Goal: Task Accomplishment & Management: Use online tool/utility

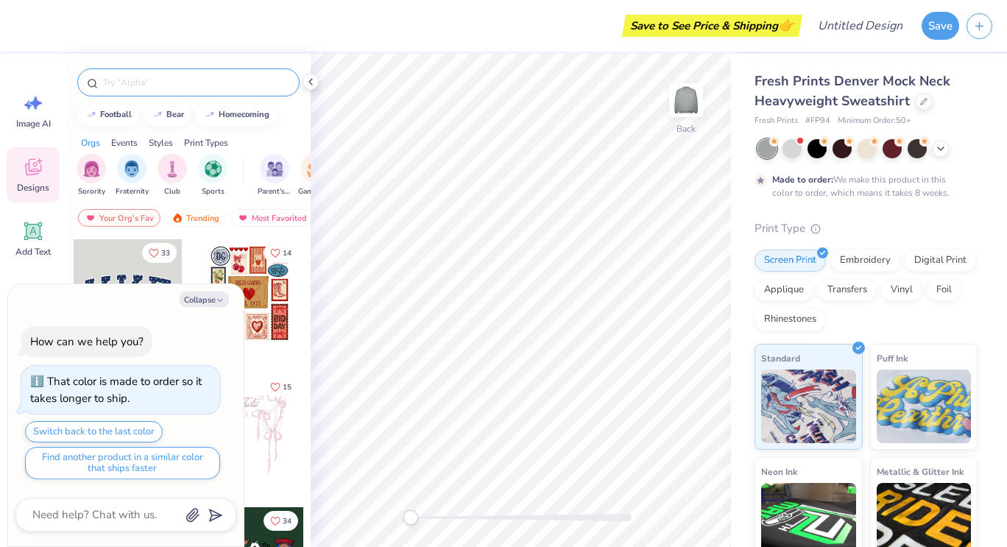
click at [235, 75] on input "text" at bounding box center [196, 82] width 188 height 15
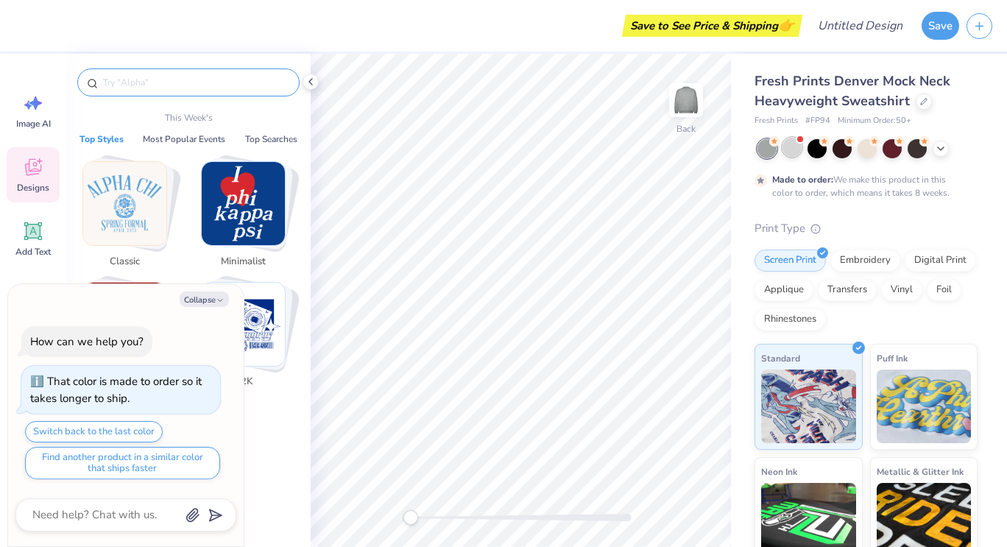
click at [790, 149] on div at bounding box center [791, 147] width 19 height 19
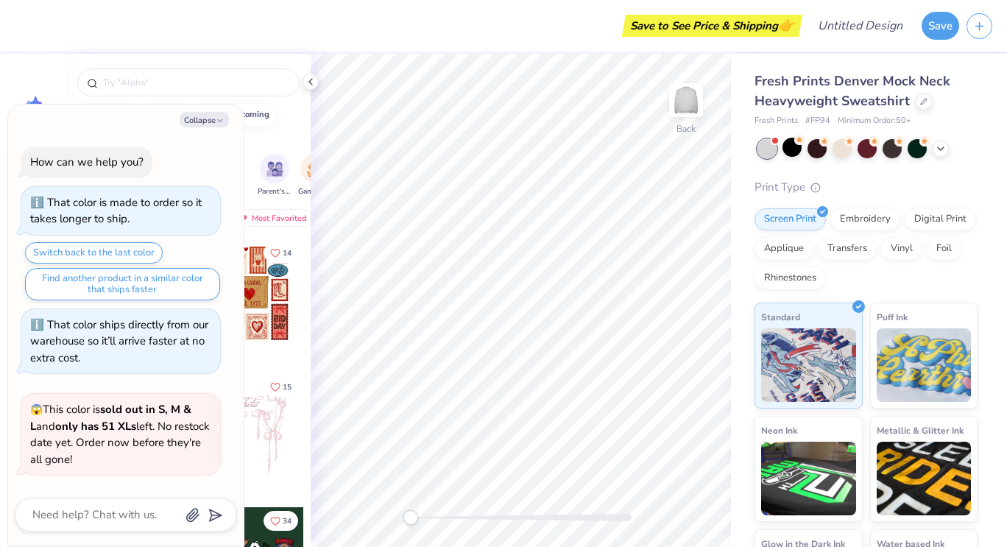
scroll to position [310, 0]
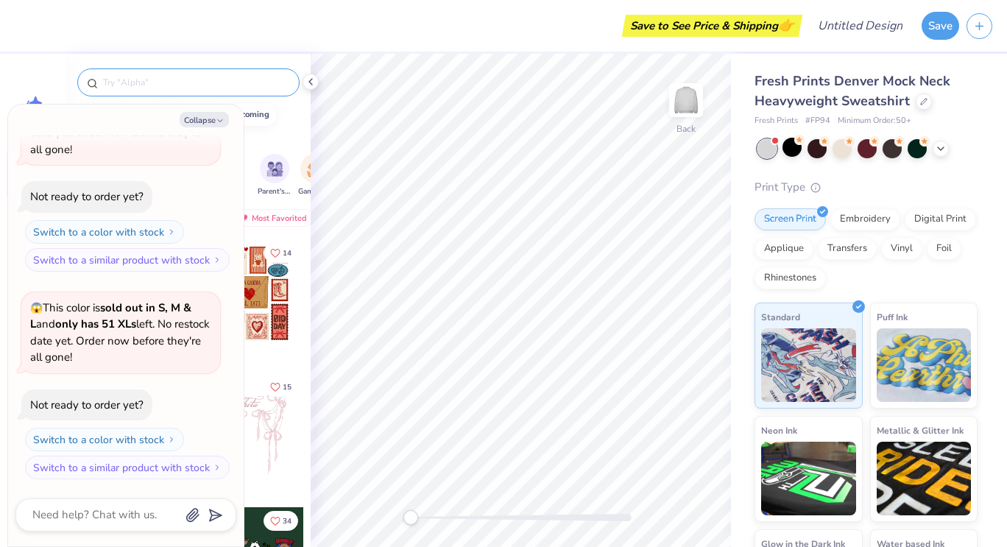
click at [224, 73] on div at bounding box center [188, 82] width 222 height 28
click at [218, 117] on icon "button" at bounding box center [220, 120] width 9 height 9
type textarea "x"
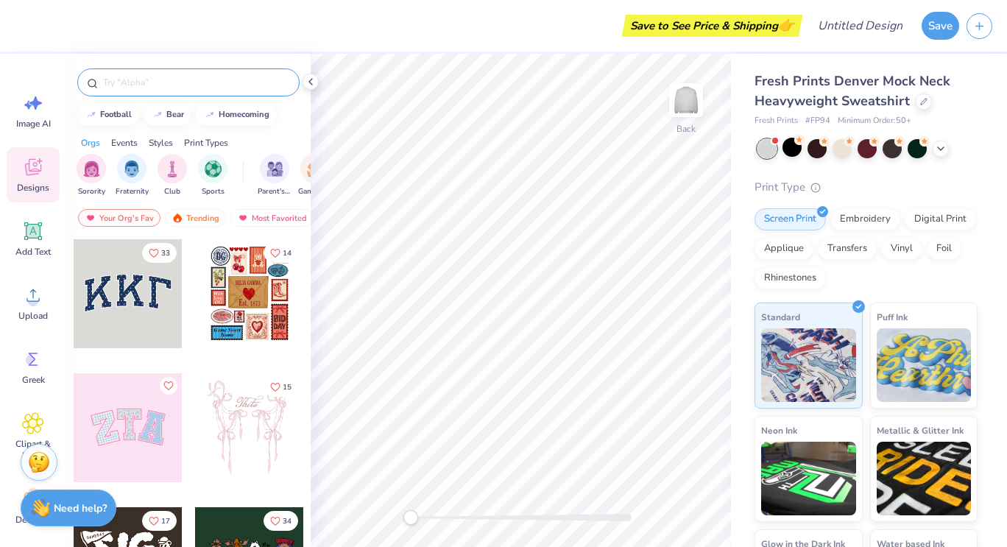
click at [163, 87] on input "text" at bounding box center [196, 82] width 188 height 15
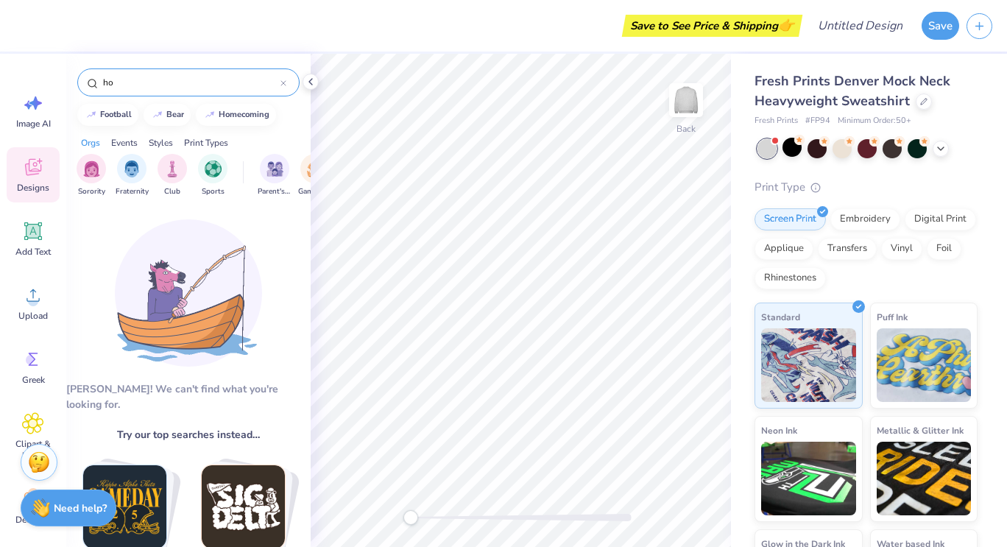
type input "h"
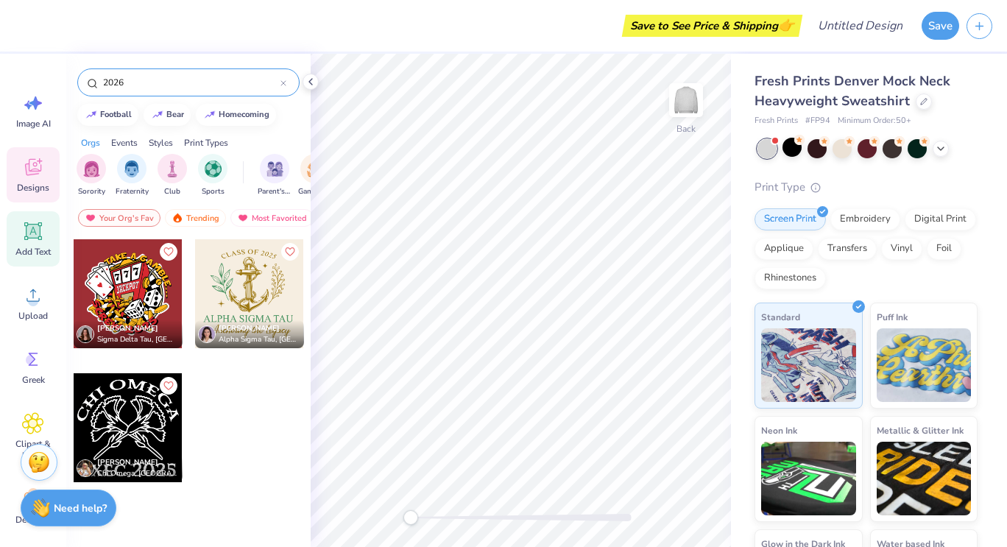
type input "2026"
click at [38, 238] on icon at bounding box center [33, 231] width 18 height 18
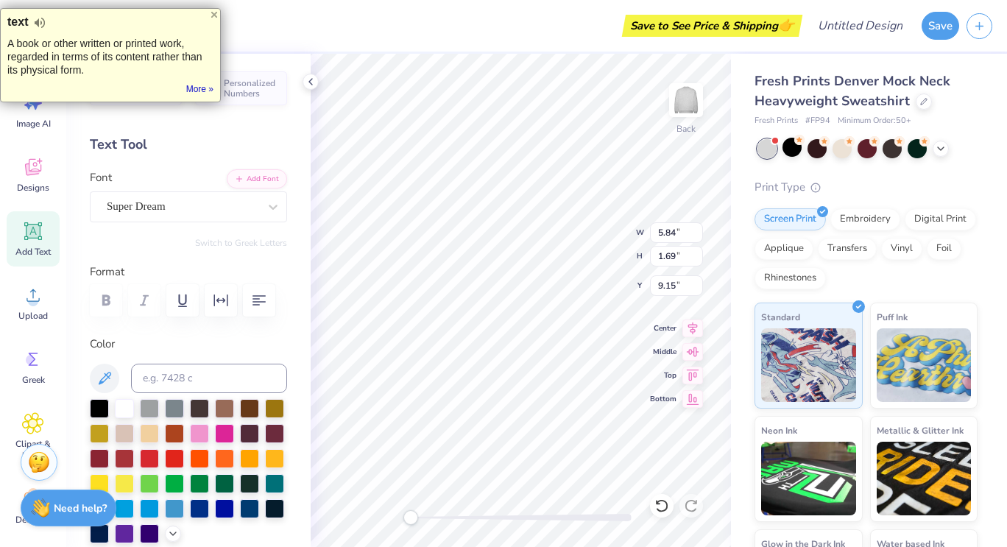
scroll to position [12, 2]
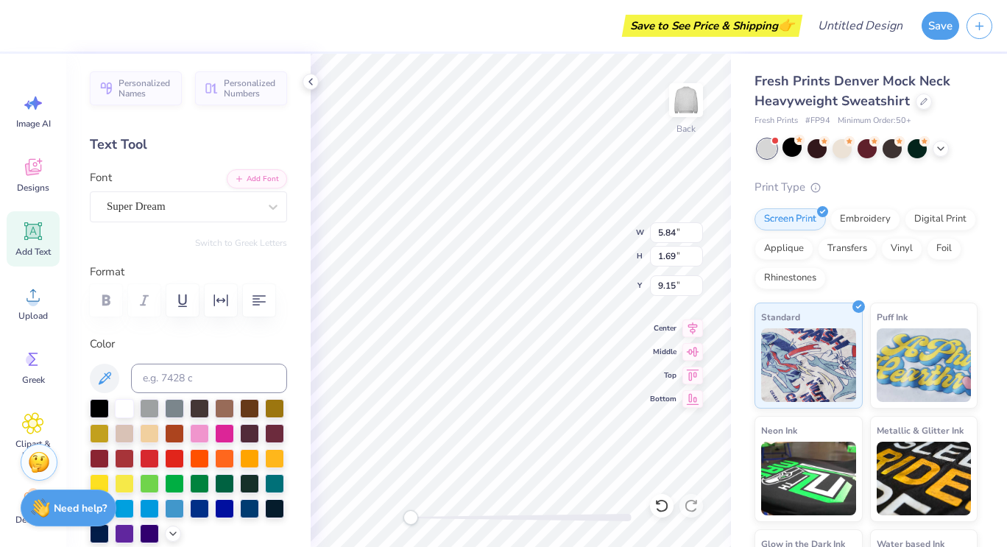
type textarea "2026"
click at [684, 112] on img at bounding box center [686, 100] width 59 height 59
click at [49, 177] on div "Designs" at bounding box center [33, 174] width 53 height 55
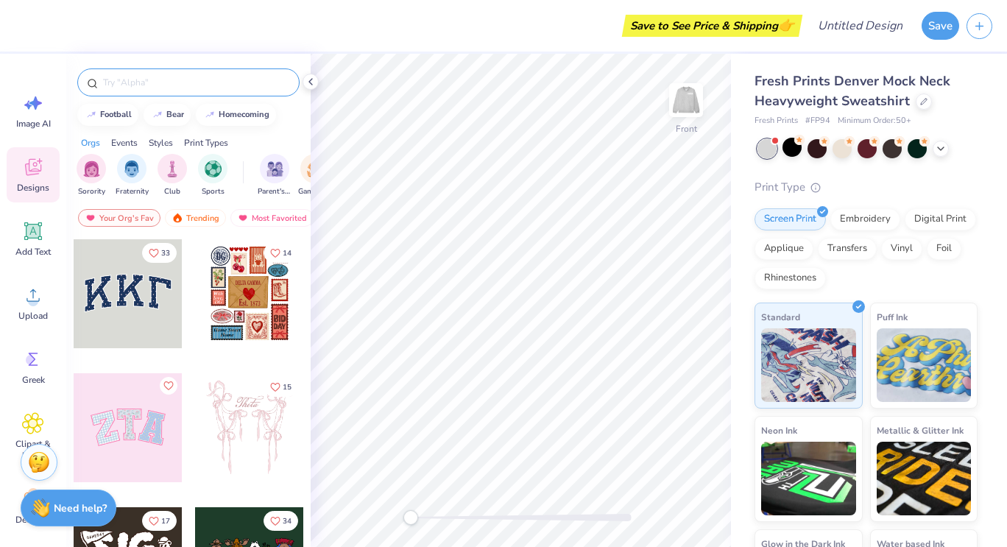
click at [148, 82] on input "text" at bounding box center [196, 82] width 188 height 15
type input "tiger with a crown"
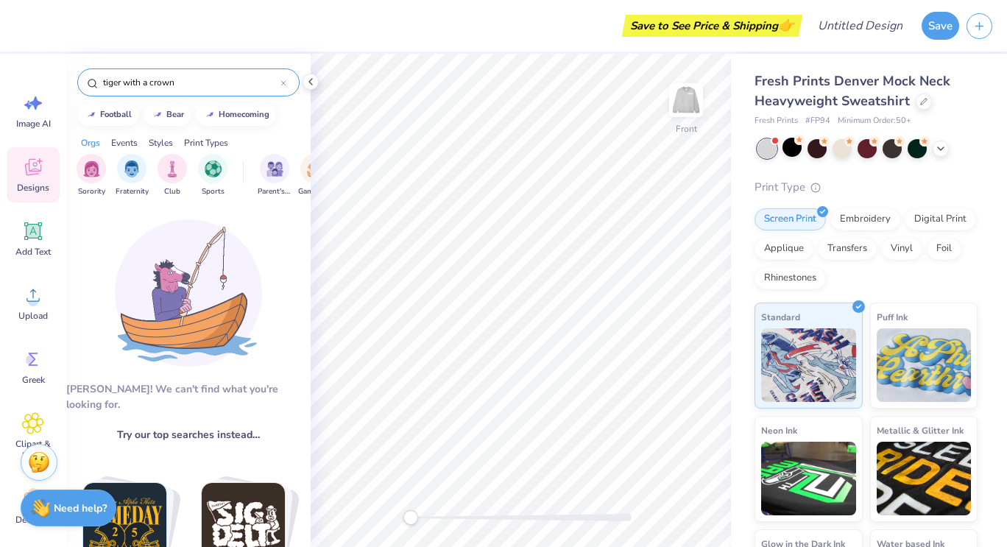
scroll to position [82, 0]
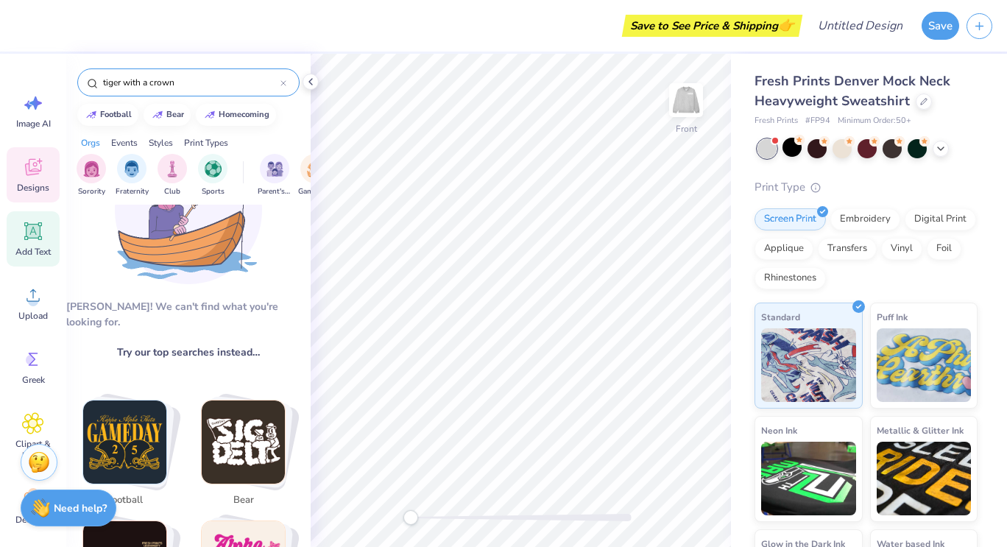
click at [32, 239] on icon at bounding box center [33, 231] width 22 height 22
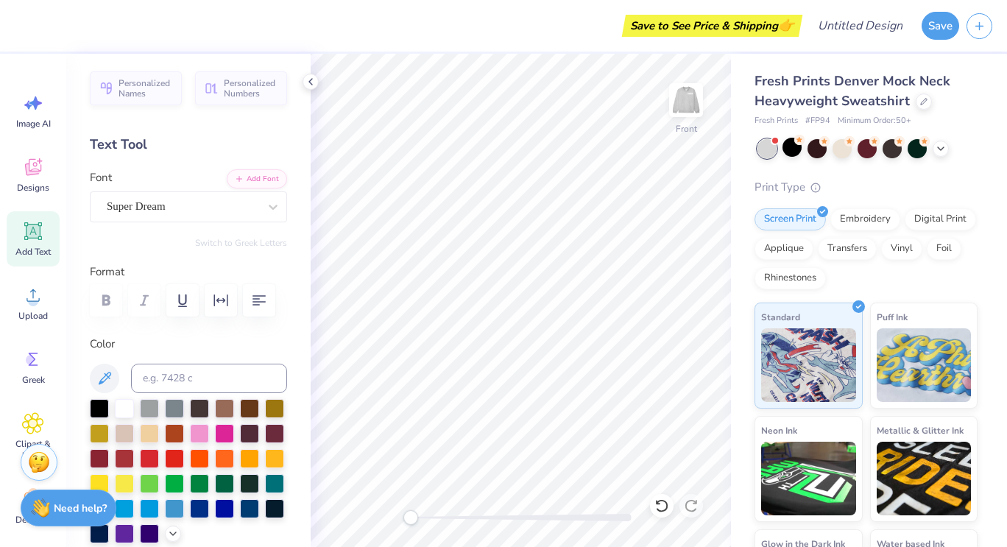
scroll to position [17, 0]
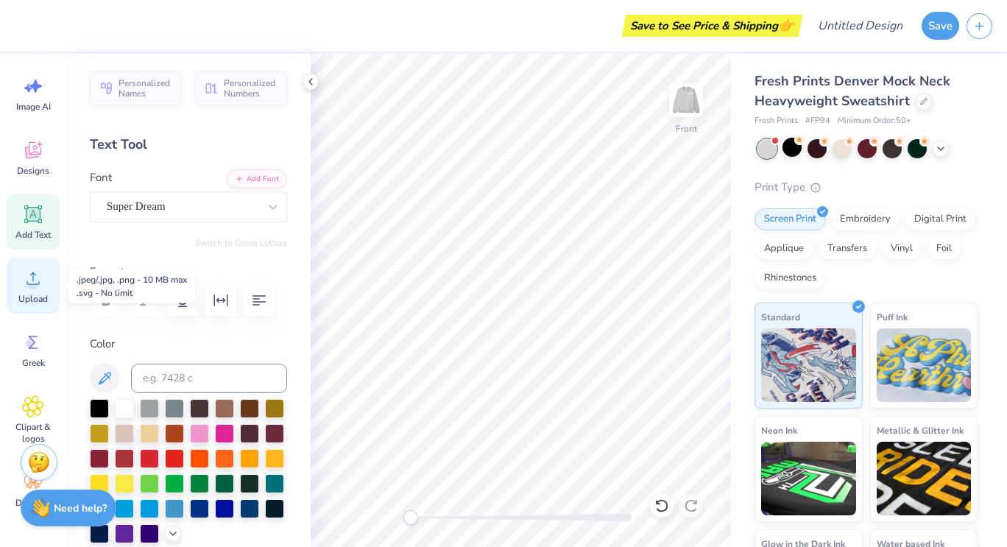
click at [32, 298] on span "Upload" at bounding box center [32, 299] width 29 height 12
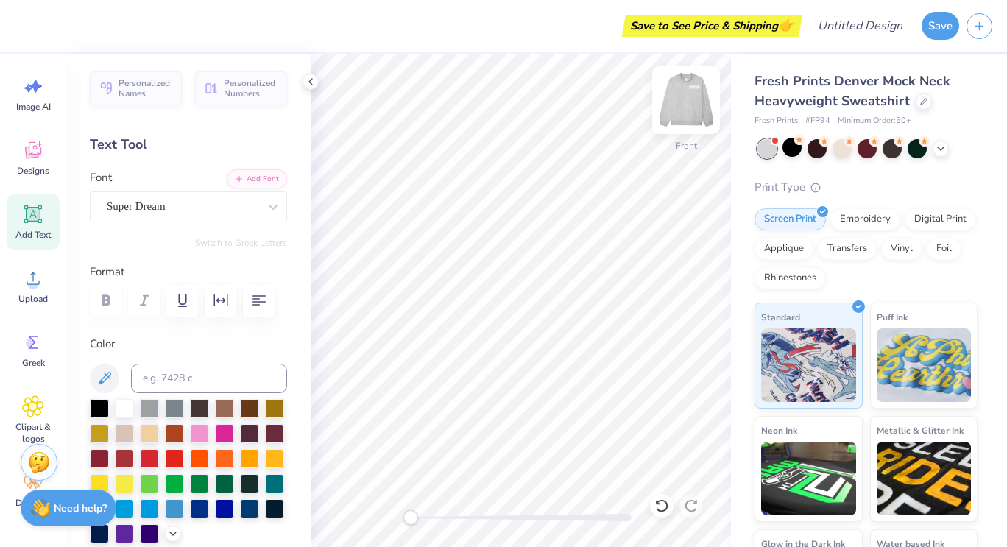
click at [682, 104] on img at bounding box center [686, 100] width 59 height 59
click at [310, 81] on icon at bounding box center [311, 82] width 12 height 12
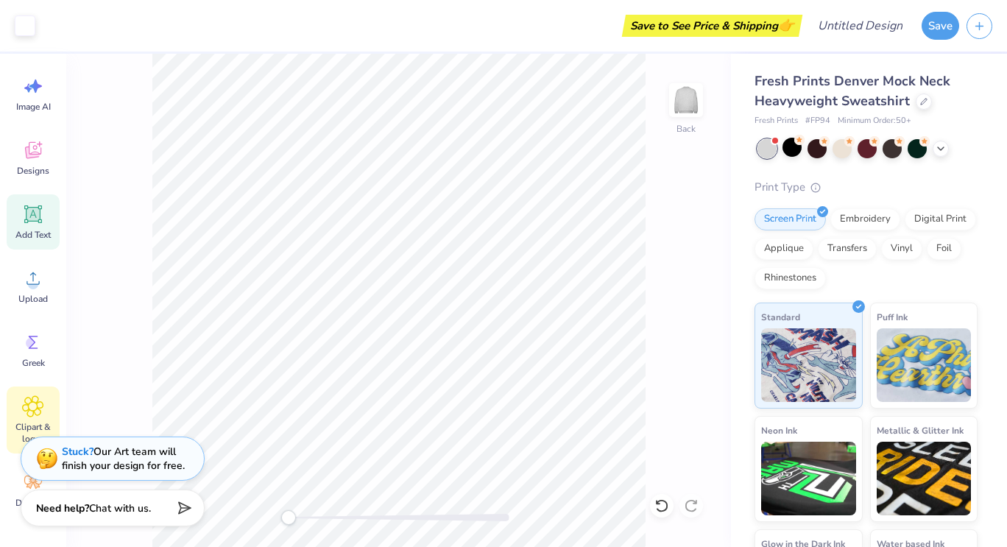
click at [38, 411] on icon at bounding box center [32, 406] width 21 height 22
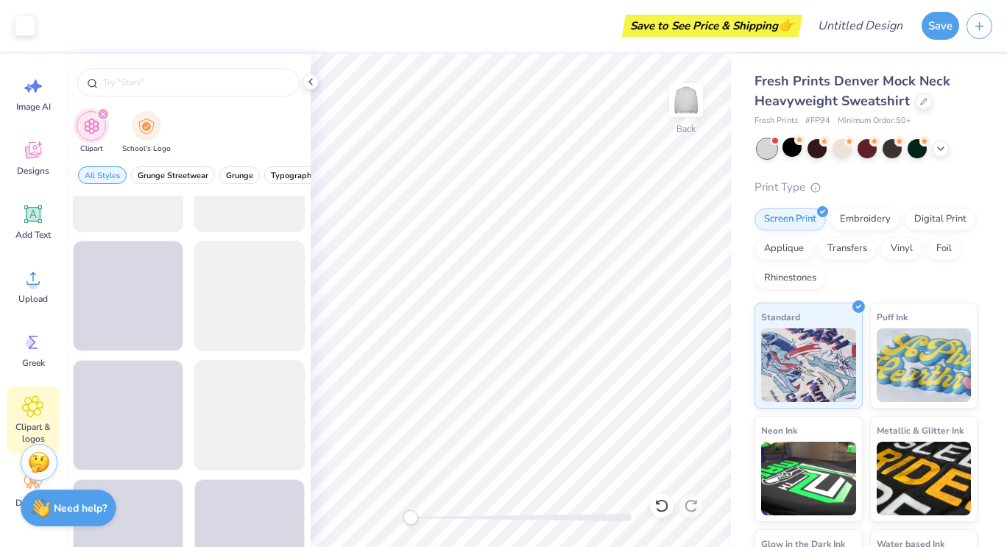
scroll to position [553, 0]
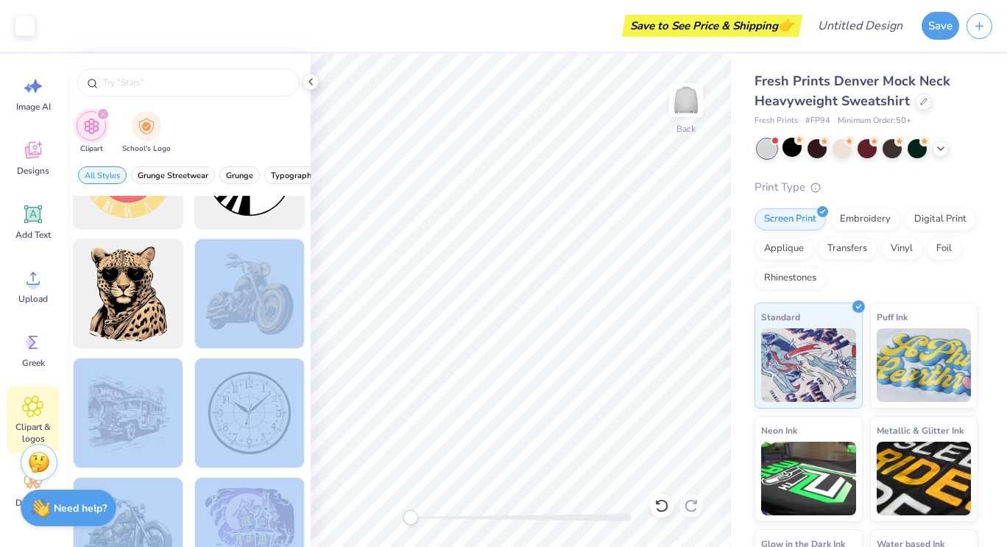
click at [507, 305] on div "Art colors Save to See Price & Shipping 👉 Design Title Save Image AI Designs Ad…" at bounding box center [503, 273] width 1007 height 547
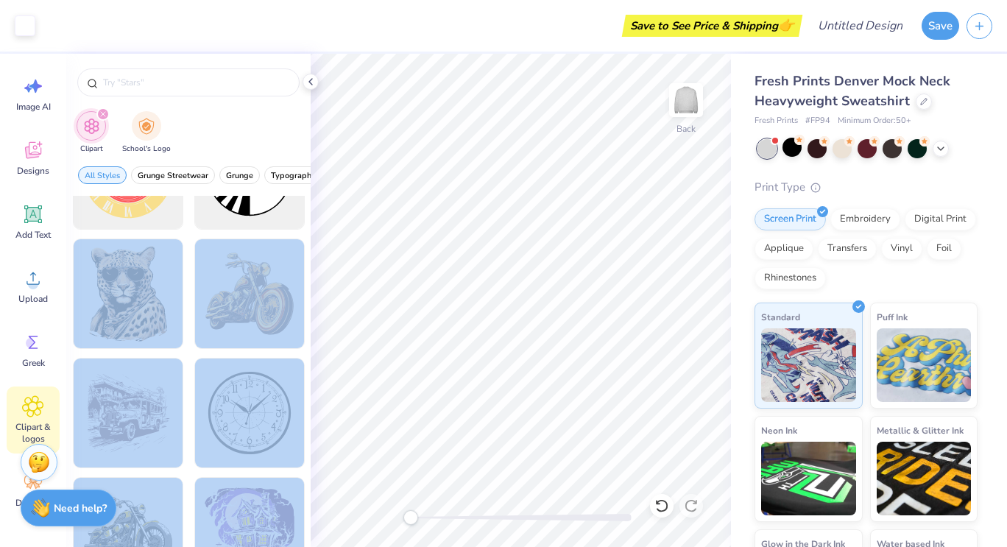
click at [340, 296] on div "Art colors Save to See Price & Shipping 👉 Design Title Save Image AI Designs Ad…" at bounding box center [503, 273] width 1007 height 547
click at [121, 297] on div at bounding box center [127, 293] width 121 height 121
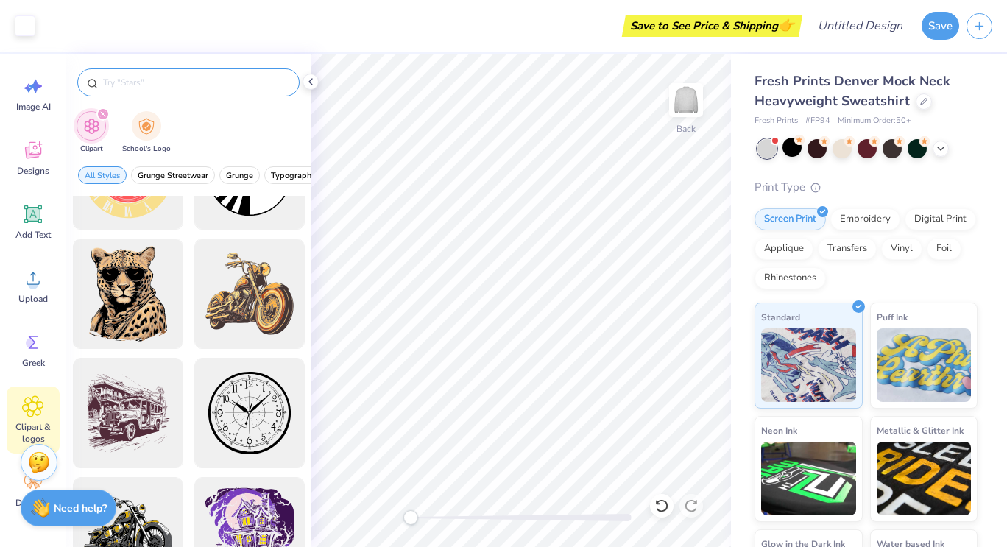
click at [682, 102] on img at bounding box center [685, 99] width 29 height 29
click at [183, 86] on input "text" at bounding box center [196, 82] width 188 height 15
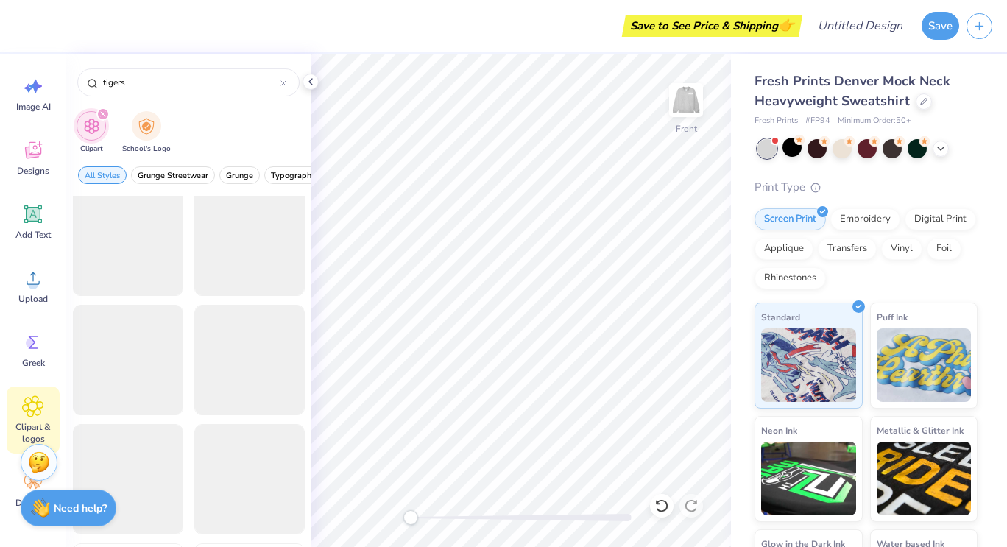
scroll to position [971, 0]
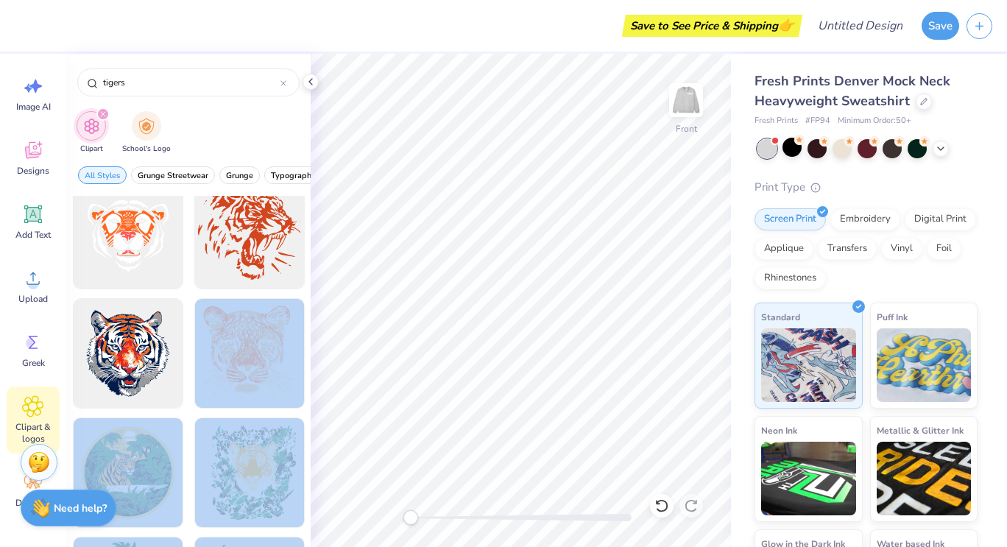
click at [513, 284] on div "Save to See Price & Shipping 👉 Design Title Save Image AI Designs Add Text Uplo…" at bounding box center [503, 273] width 1007 height 547
click at [244, 355] on div at bounding box center [248, 353] width 121 height 121
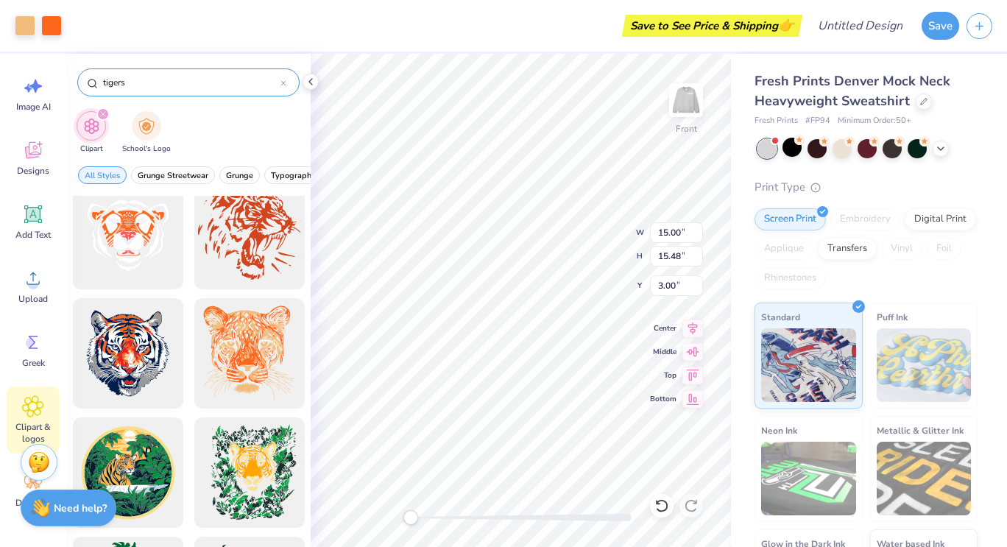
click at [100, 84] on div "tigers" at bounding box center [188, 82] width 222 height 28
click at [103, 82] on input "tigers" at bounding box center [191, 82] width 179 height 15
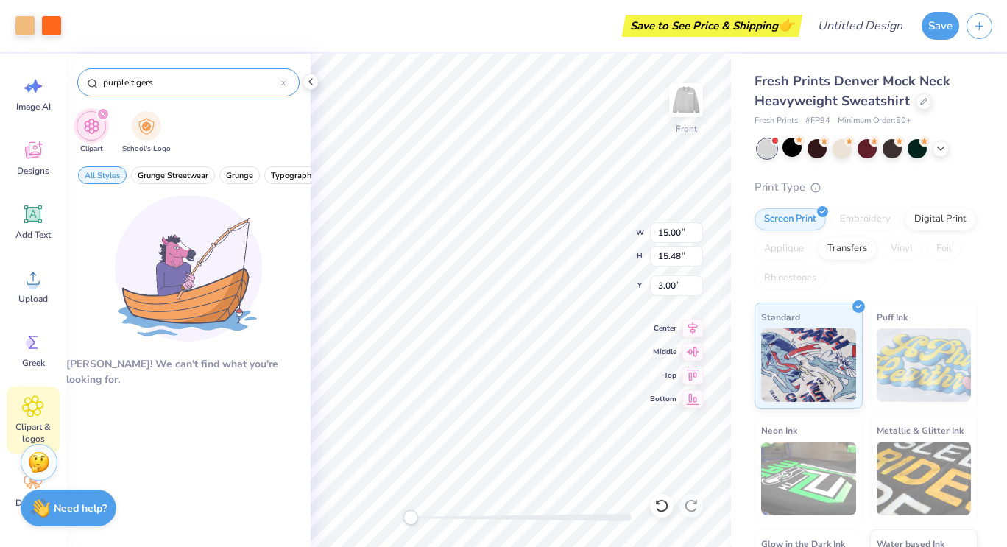
click at [173, 82] on input "purple tigers" at bounding box center [191, 82] width 179 height 15
click at [124, 88] on input "purple tiger" at bounding box center [191, 82] width 179 height 15
type input "tiger"
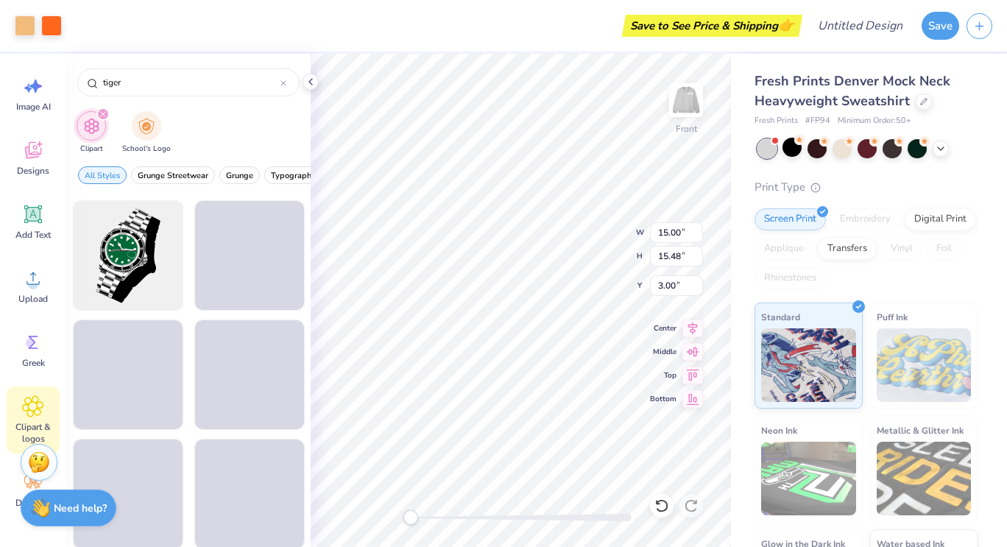
scroll to position [2661, 0]
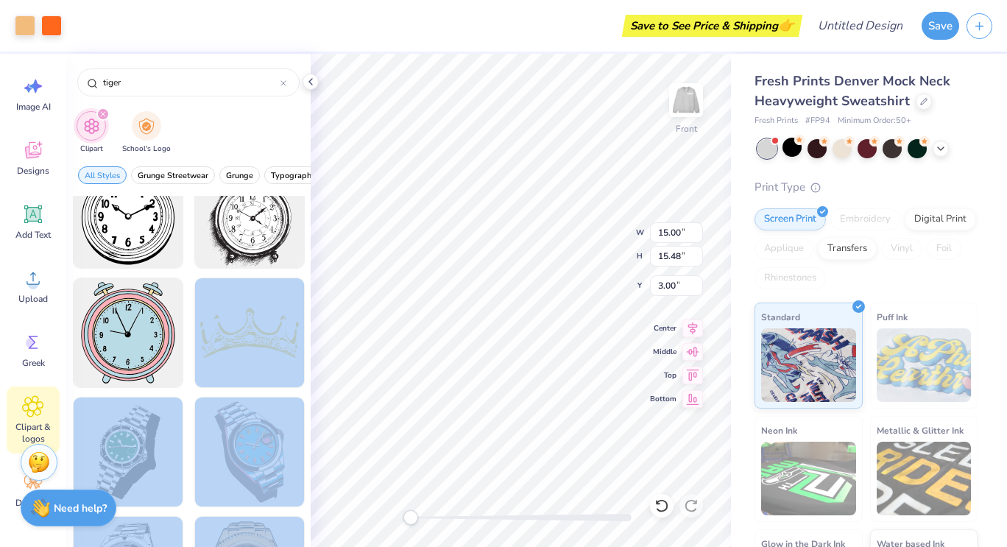
click at [315, 237] on div "Art colors Save to See Price & Shipping 👉 Design Title Save Image AI Designs Ad…" at bounding box center [503, 273] width 1007 height 547
click at [261, 324] on div at bounding box center [248, 332] width 121 height 121
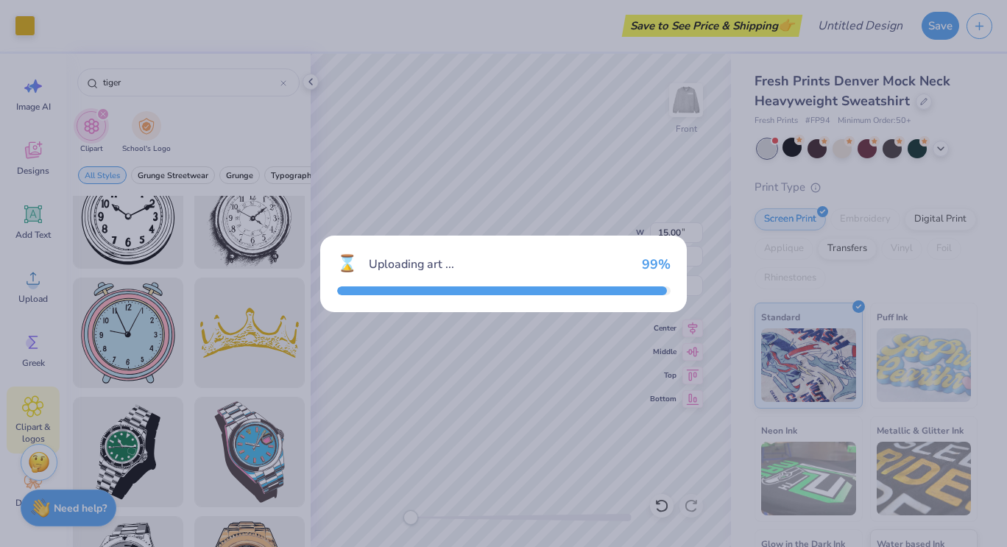
type input "7.59"
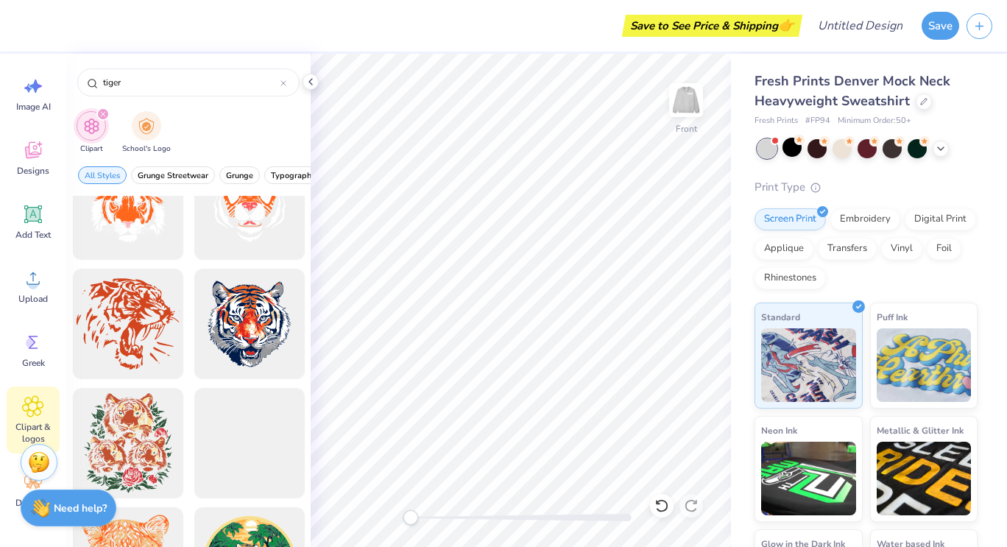
scroll to position [1022, 0]
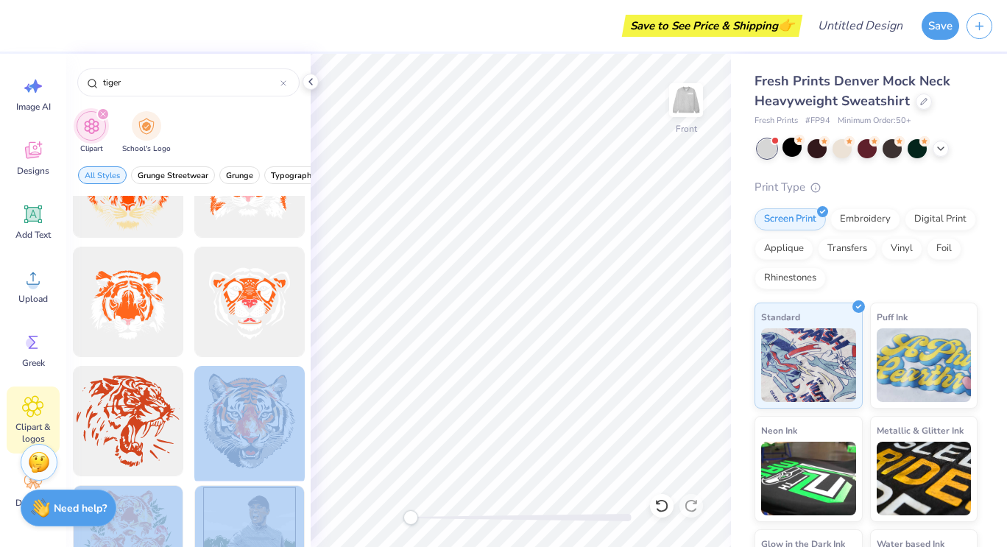
click at [534, 272] on div "Save to See Price & Shipping 👉 Design Title Save Image AI Designs Add Text Uplo…" at bounding box center [503, 273] width 1007 height 547
click at [257, 407] on div at bounding box center [248, 421] width 121 height 121
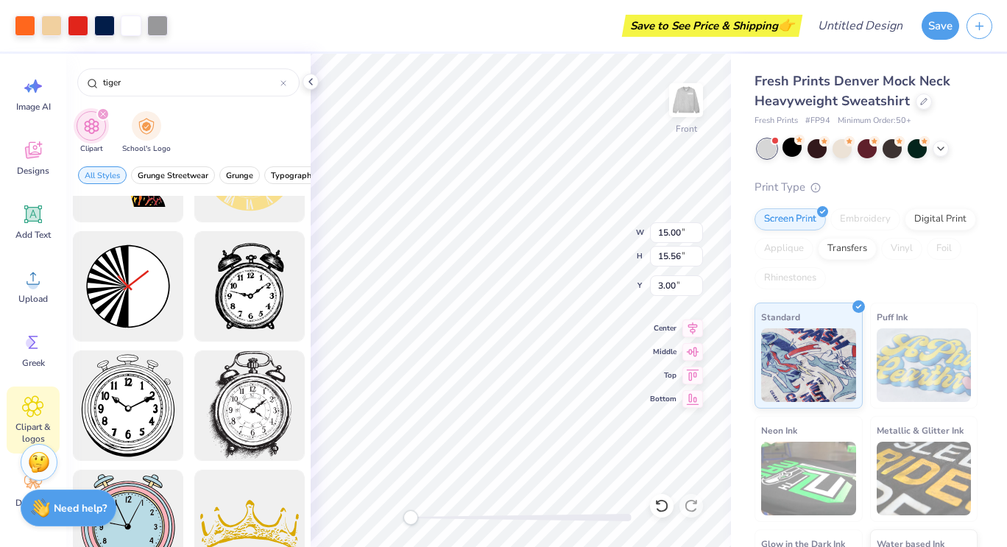
scroll to position [2474, 0]
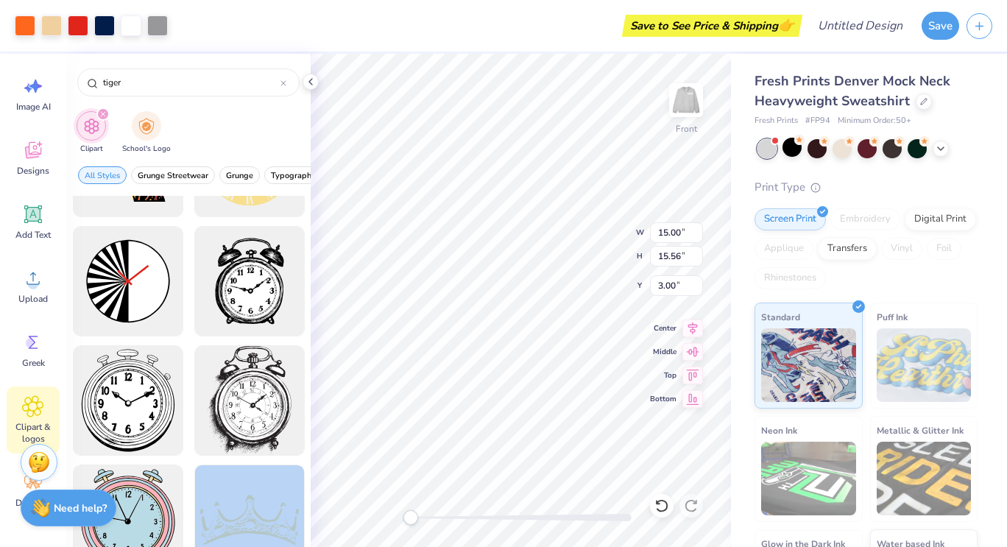
click at [369, 303] on div "Art colors Save to See Price & Shipping 👉 Design Title Save Image AI Designs Ad…" at bounding box center [503, 273] width 1007 height 547
click at [237, 514] on div at bounding box center [248, 519] width 121 height 121
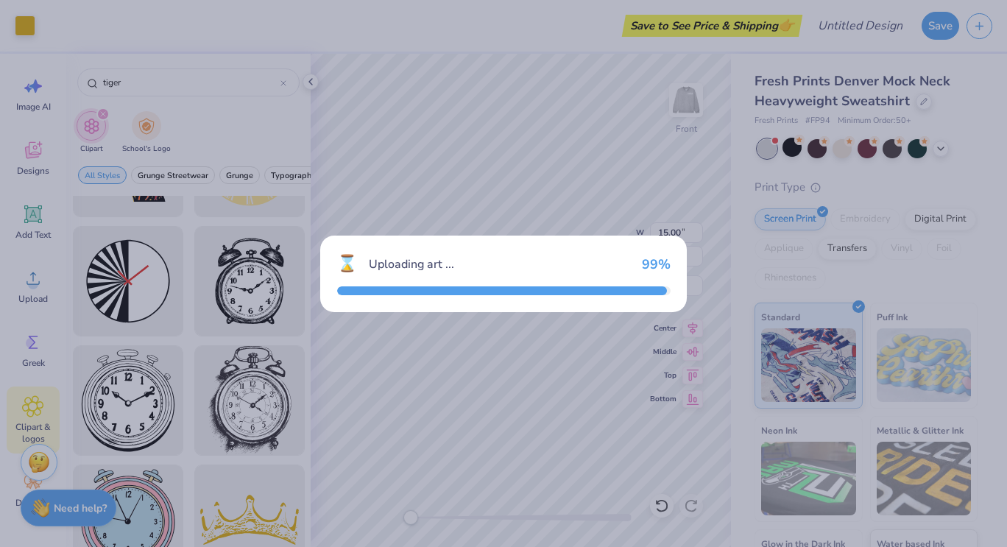
type input "7.59"
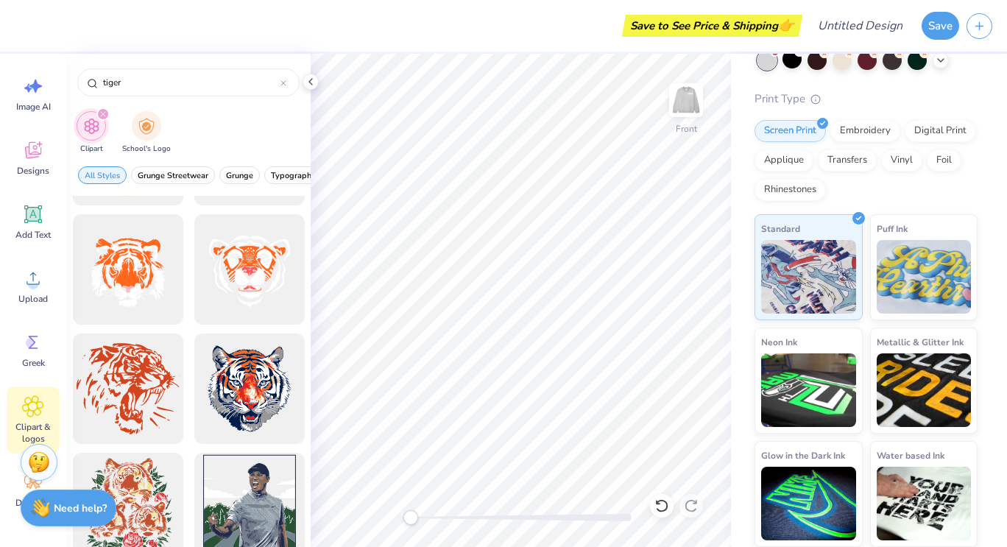
scroll to position [1061, 0]
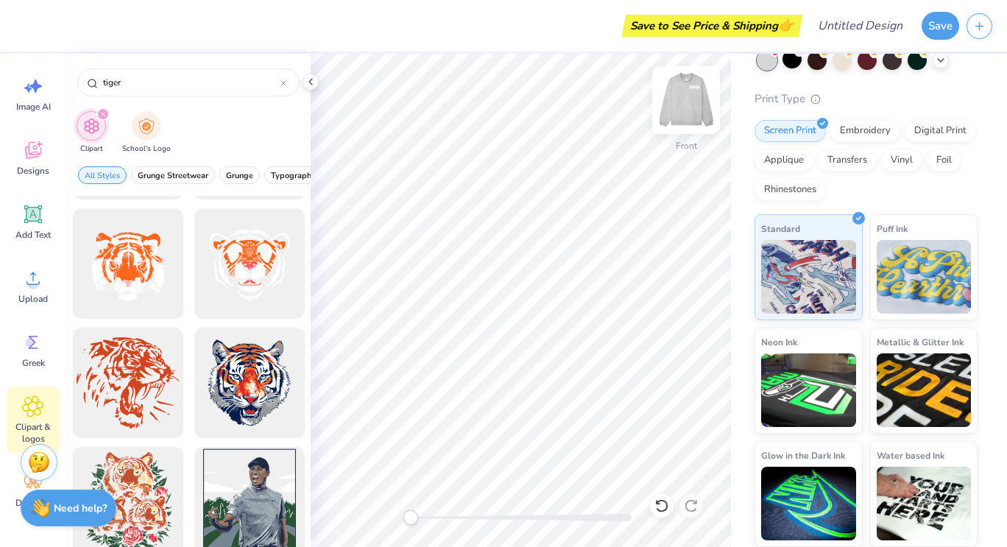
click at [693, 110] on img at bounding box center [686, 100] width 59 height 59
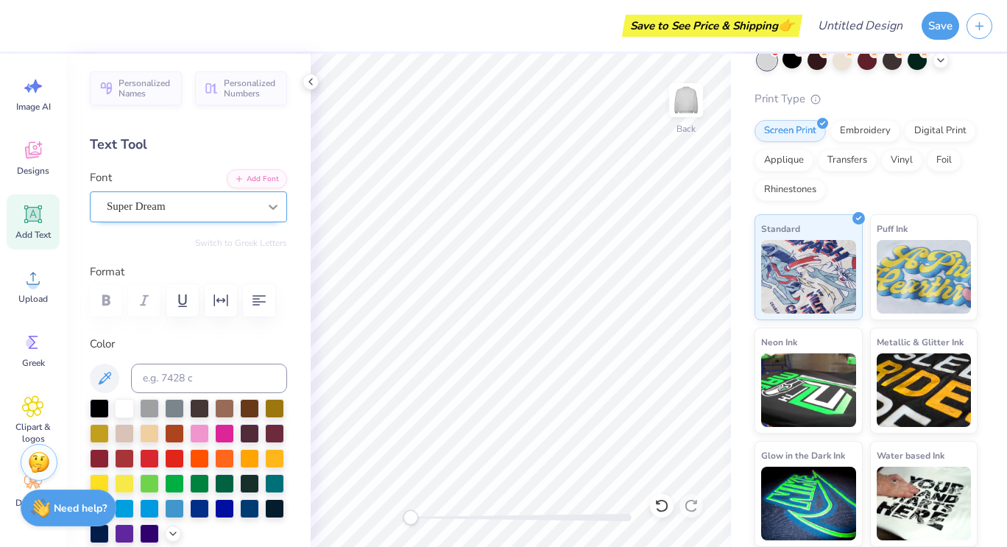
click at [266, 212] on icon at bounding box center [273, 206] width 15 height 15
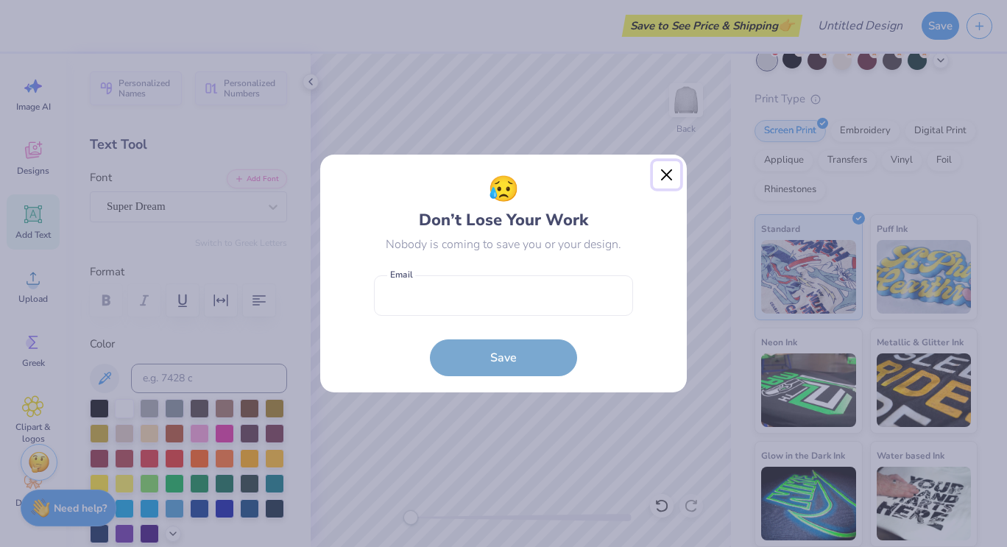
click at [669, 171] on button "Close" at bounding box center [667, 175] width 28 height 28
